Goal: Information Seeking & Learning: Learn about a topic

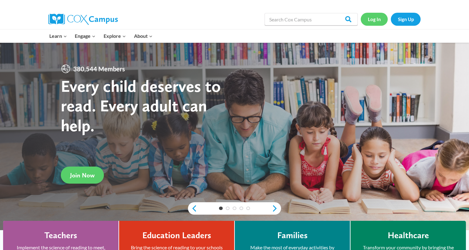
click at [366, 18] on link "Log In" at bounding box center [374, 19] width 27 height 13
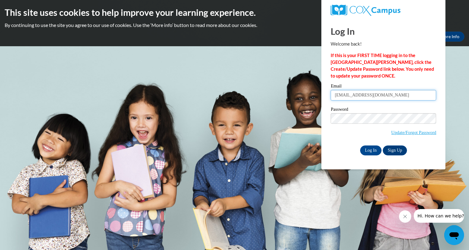
type input "[EMAIL_ADDRESS][DOMAIN_NAME]"
click at [367, 150] on input "Log In" at bounding box center [371, 150] width 22 height 10
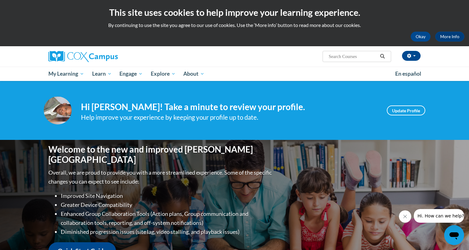
click at [327, 56] on span "Search Search..." at bounding box center [357, 56] width 69 height 11
click at [329, 57] on input "Search..." at bounding box center [353, 56] width 50 height 7
type input "Reading Comprehension"
click at [384, 56] on icon "Search" at bounding box center [383, 56] width 6 height 5
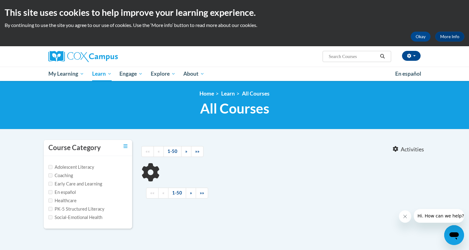
type input "Reading Comprehension"
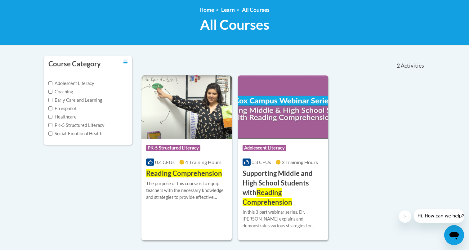
scroll to position [84, 0]
click at [177, 182] on div "The purpose of this course is to equip teachers with the necessary knowledge an…" at bounding box center [186, 190] width 81 height 20
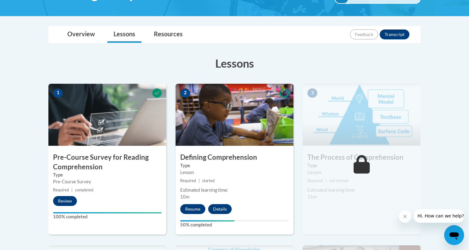
scroll to position [127, 0]
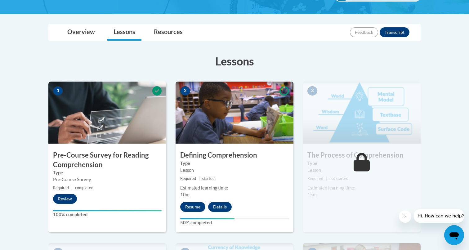
click at [197, 206] on button "Resume" at bounding box center [192, 207] width 25 height 10
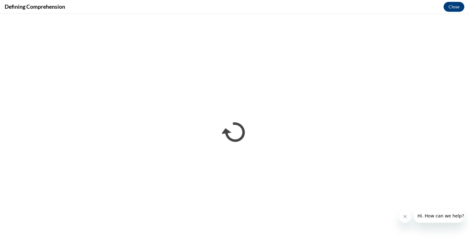
scroll to position [0, 0]
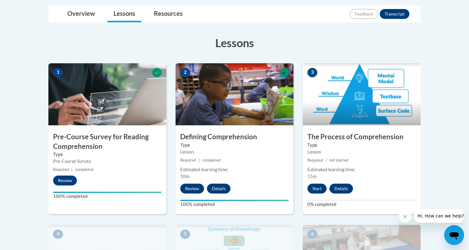
scroll to position [120, 0]
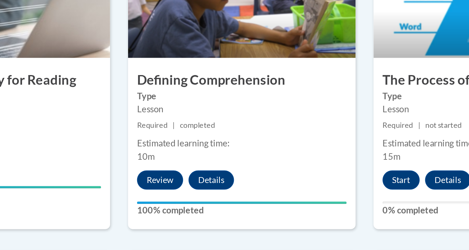
click at [180, 191] on div "Estimated learning time:" at bounding box center [234, 194] width 109 height 7
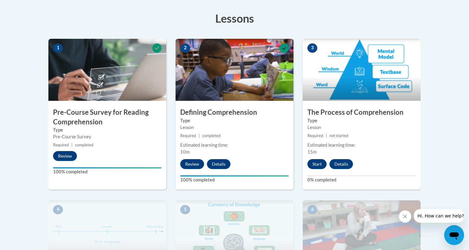
click at [318, 164] on button "Start" at bounding box center [316, 164] width 19 height 10
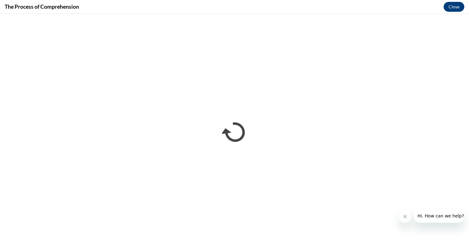
scroll to position [0, 0]
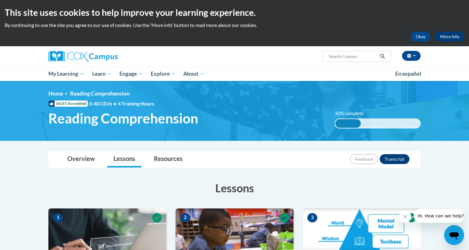
click at [449, 36] on link "More Info" at bounding box center [449, 37] width 29 height 10
